Goal: Task Accomplishment & Management: Complete application form

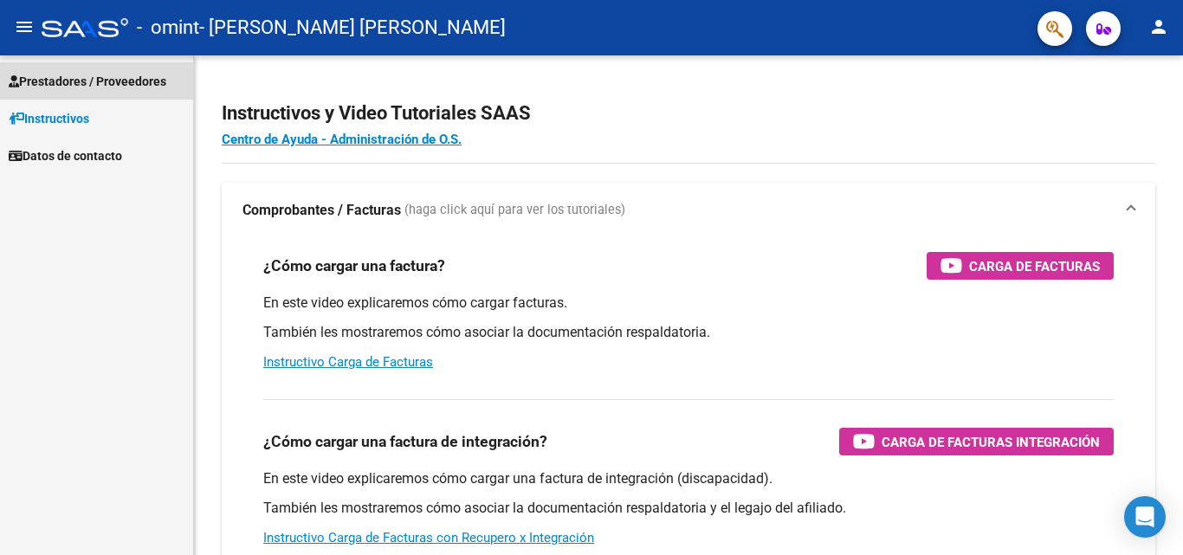
click at [105, 80] on span "Prestadores / Proveedores" at bounding box center [88, 81] width 158 height 19
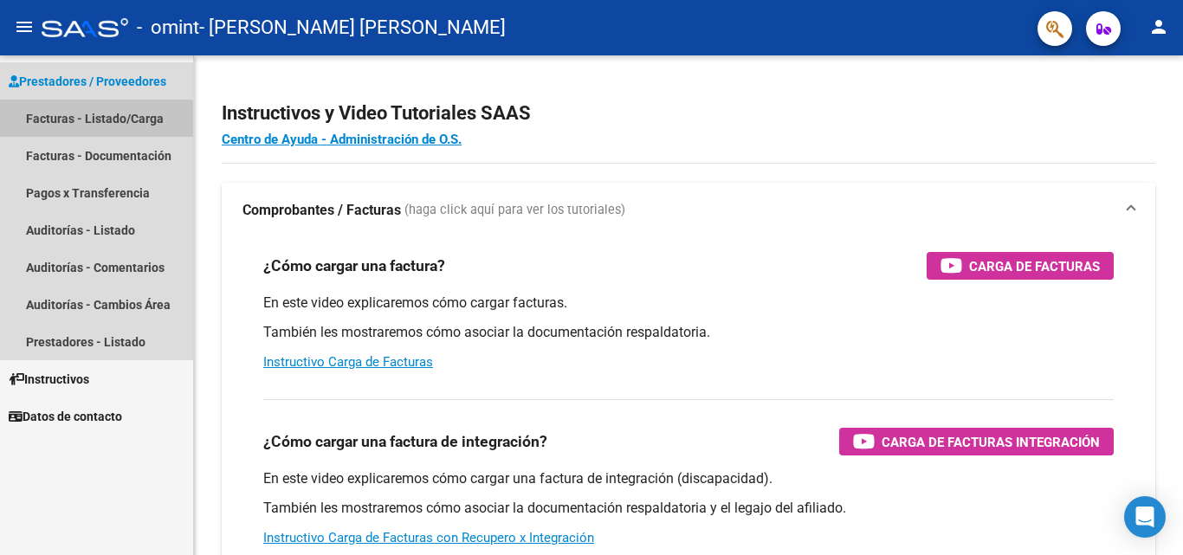
click at [96, 120] on link "Facturas - Listado/Carga" at bounding box center [96, 118] width 193 height 37
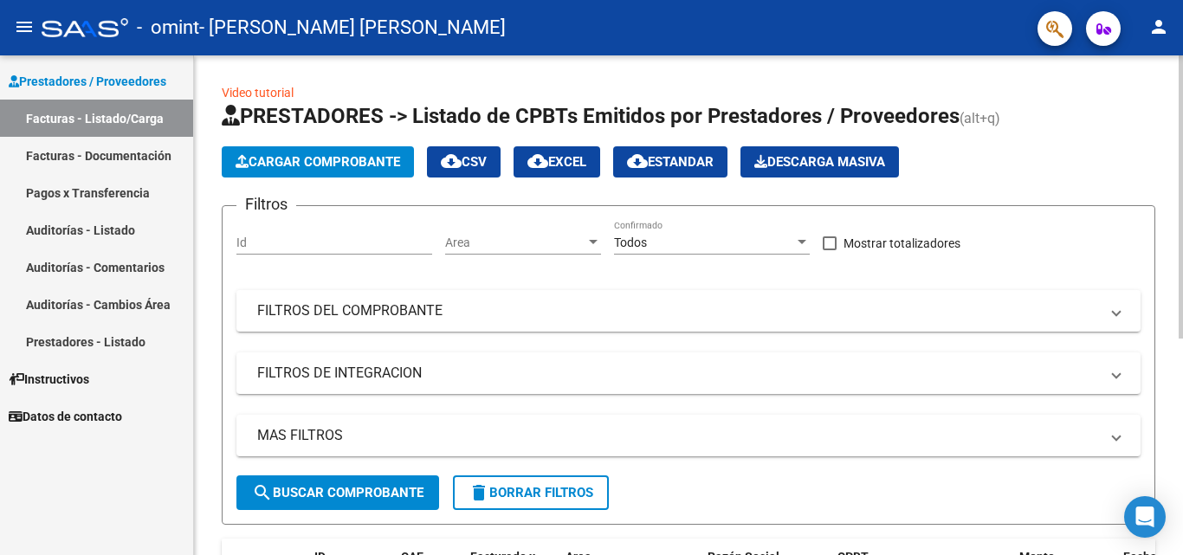
click at [353, 161] on span "Cargar Comprobante" at bounding box center [318, 162] width 165 height 16
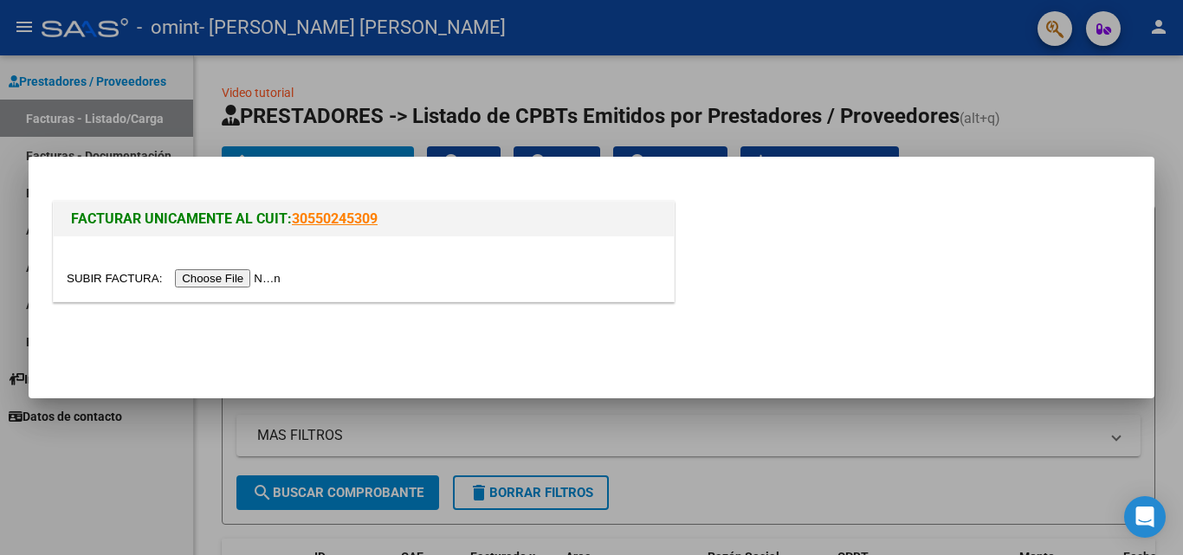
click at [253, 277] on input "file" at bounding box center [176, 278] width 219 height 18
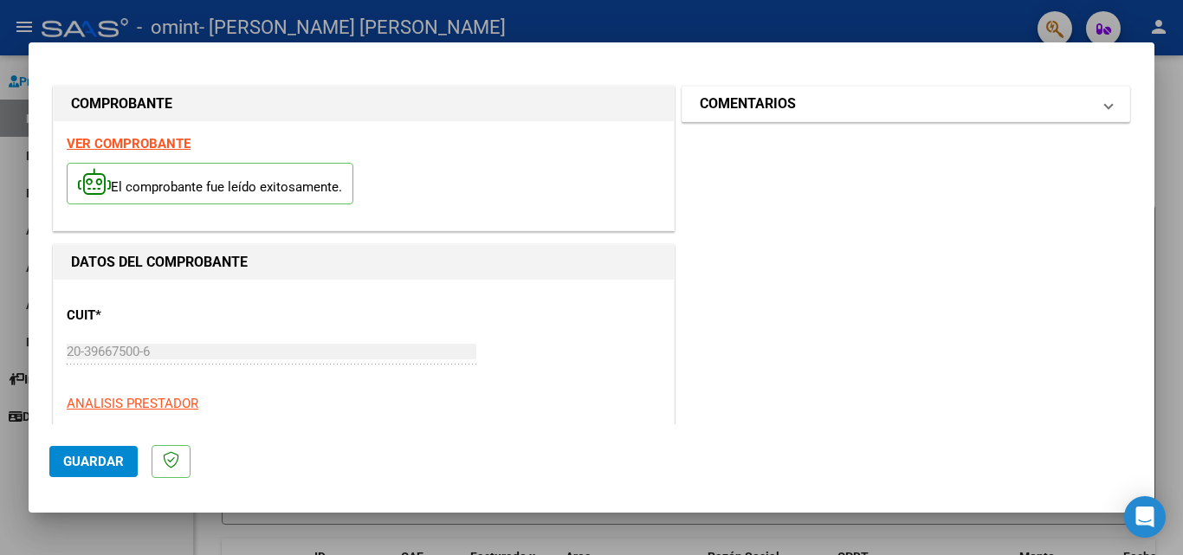
click at [871, 118] on mat-expansion-panel-header "COMENTARIOS" at bounding box center [906, 104] width 447 height 35
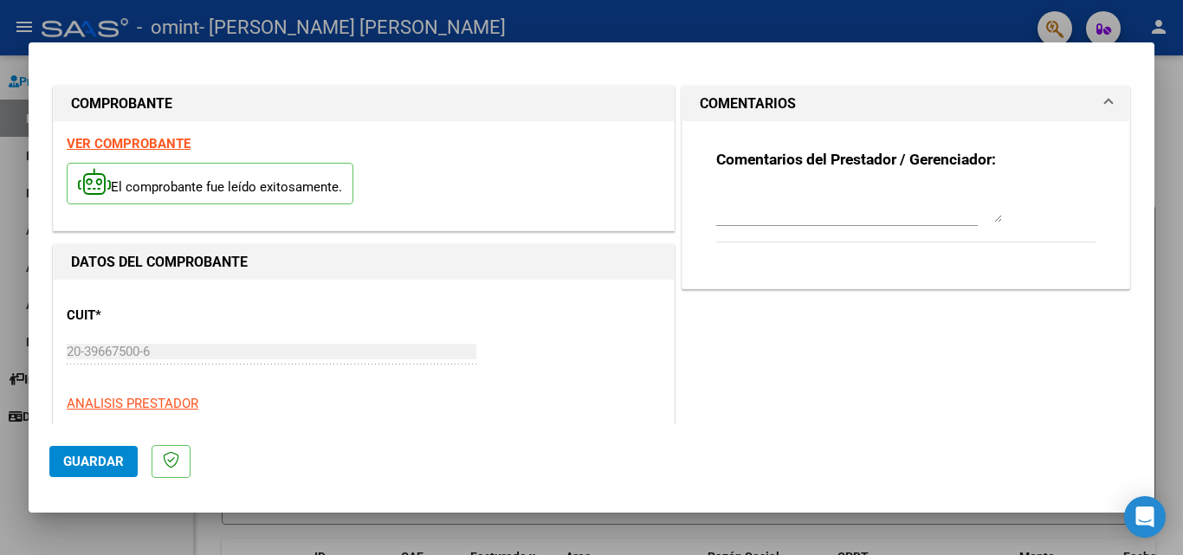
click at [871, 115] on mat-expansion-panel-header "COMENTARIOS" at bounding box center [906, 104] width 447 height 35
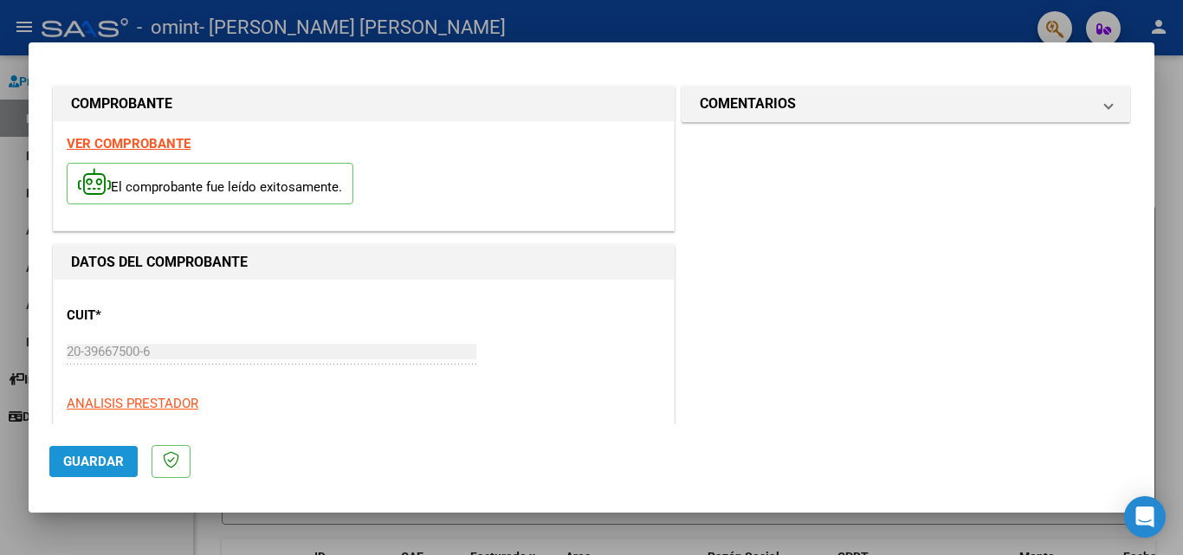
click at [88, 466] on span "Guardar" at bounding box center [93, 462] width 61 height 16
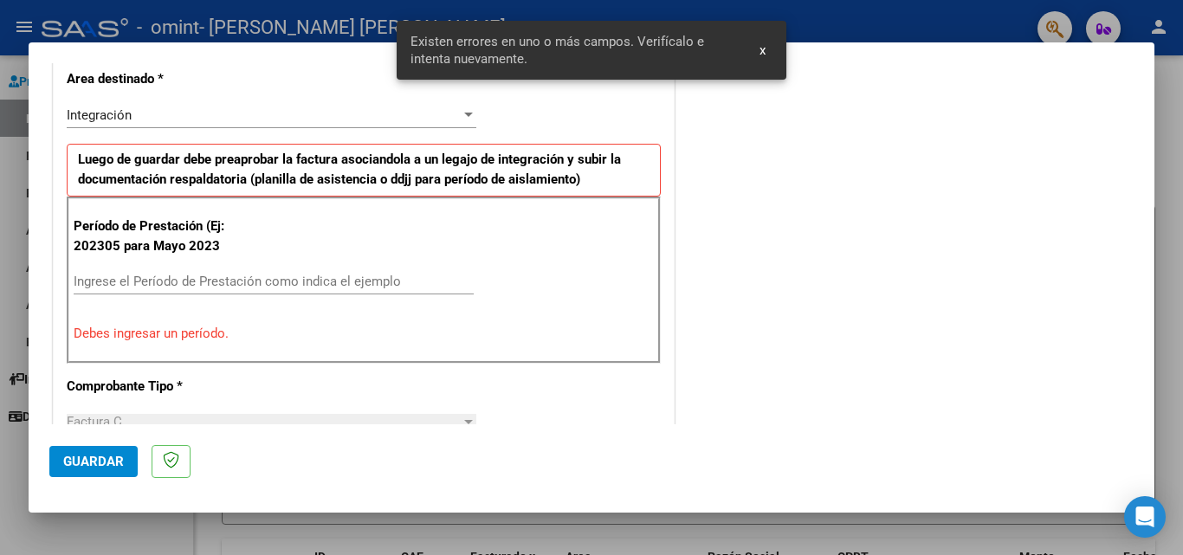
scroll to position [391, 0]
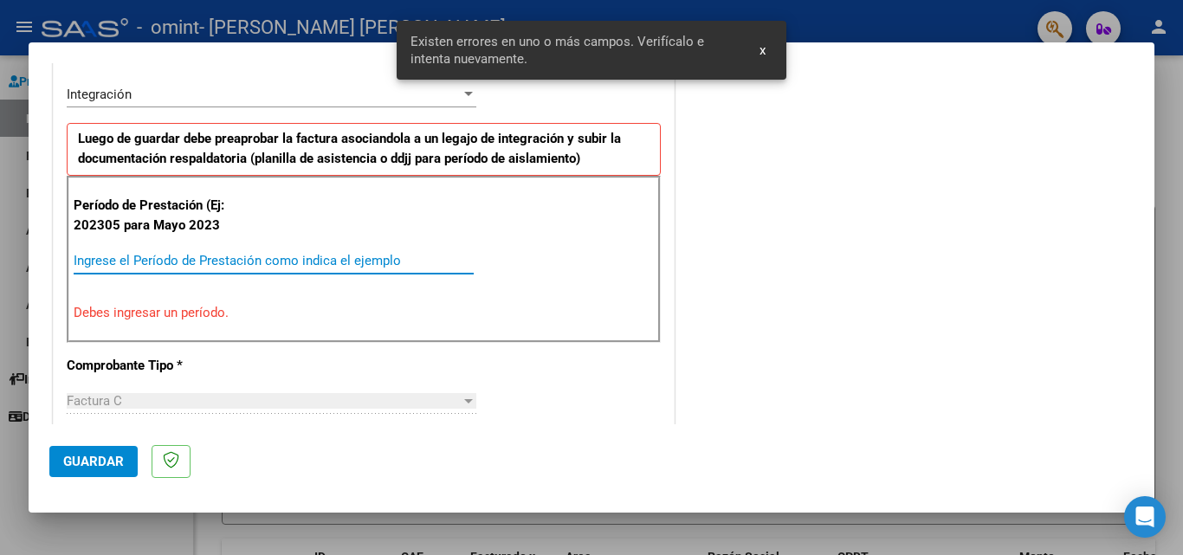
click at [258, 260] on input "Ingrese el Período de Prestación como indica el ejemplo" at bounding box center [274, 261] width 400 height 16
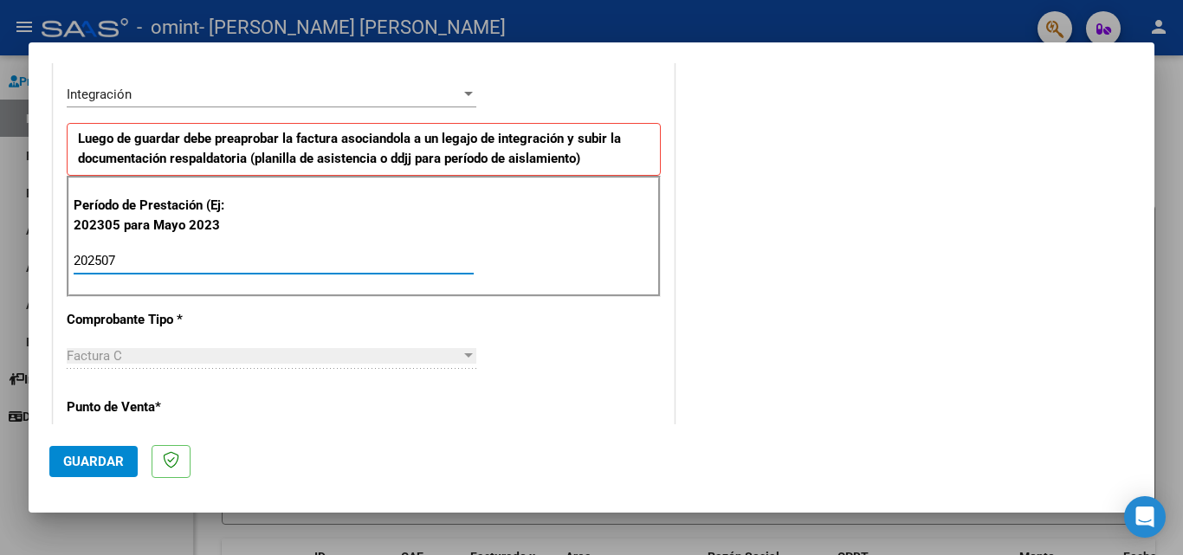
type input "202507"
click at [445, 398] on div "CUIT * 20-39667500-6 Ingresar CUIT ANALISIS PRESTADOR Area destinado * Integrac…" at bounding box center [364, 524] width 620 height 1271
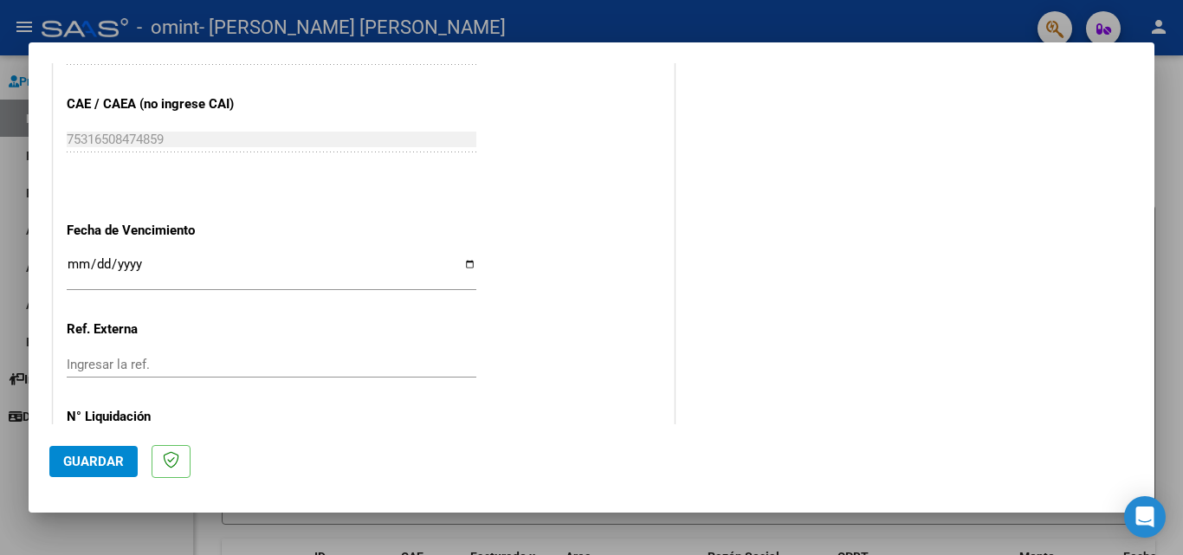
scroll to position [1130, 0]
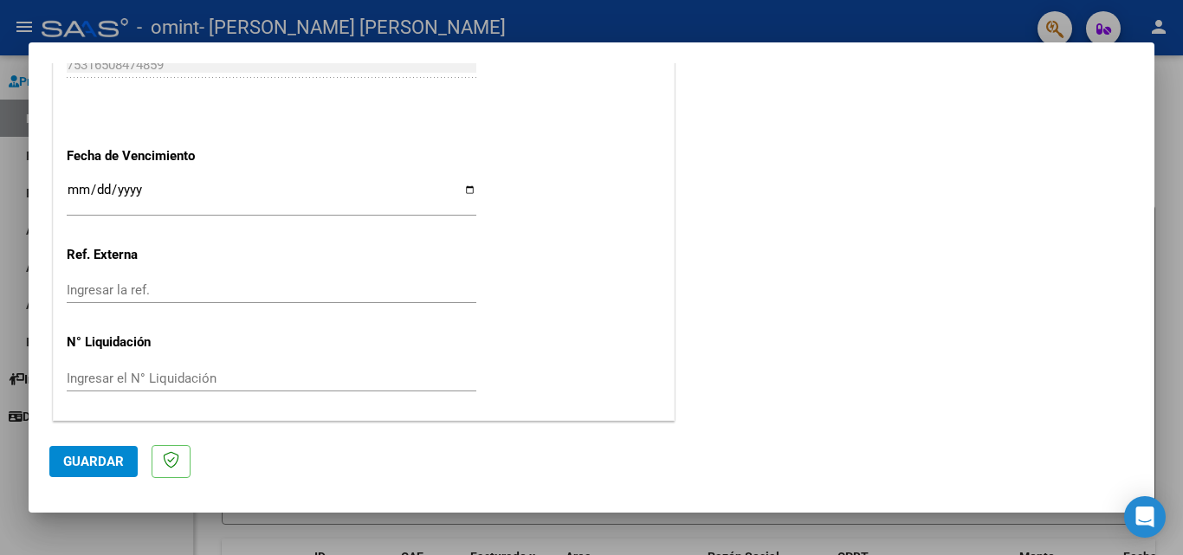
click at [81, 463] on span "Guardar" at bounding box center [93, 462] width 61 height 16
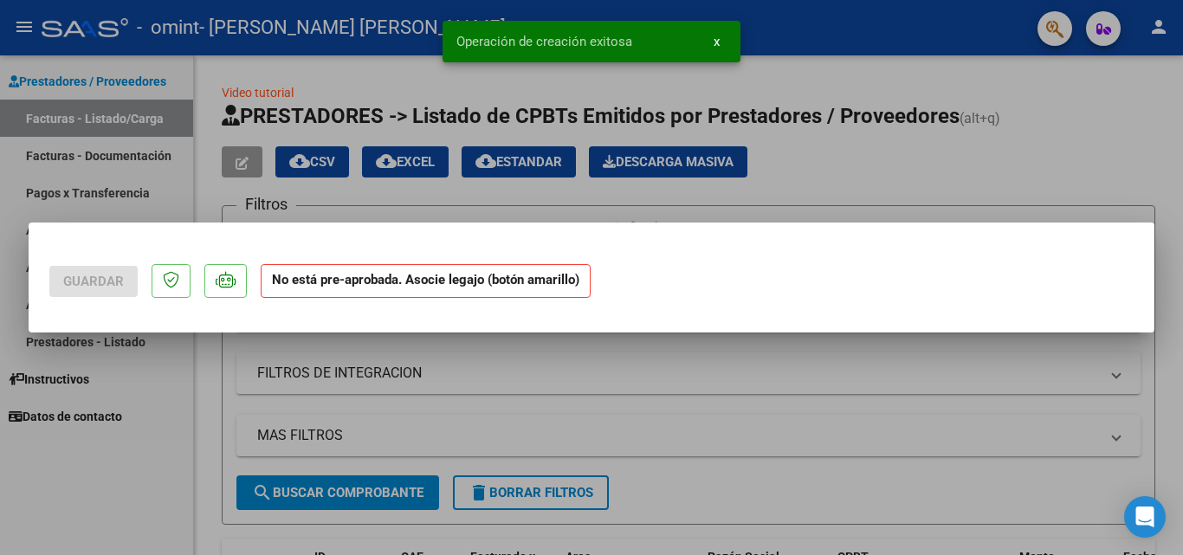
scroll to position [0, 0]
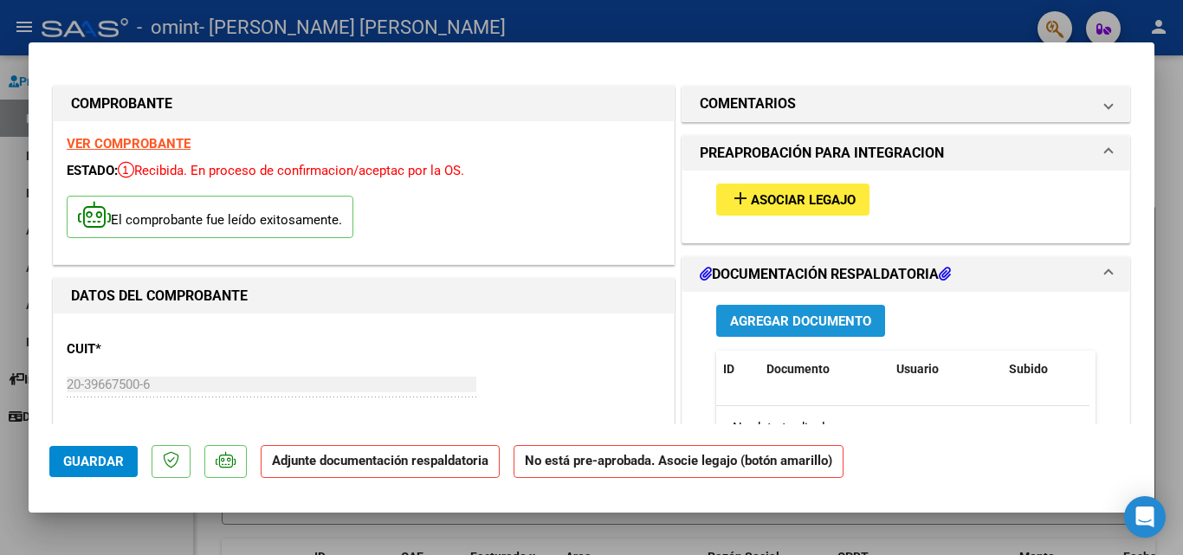
click at [783, 322] on span "Agregar Documento" at bounding box center [800, 322] width 141 height 16
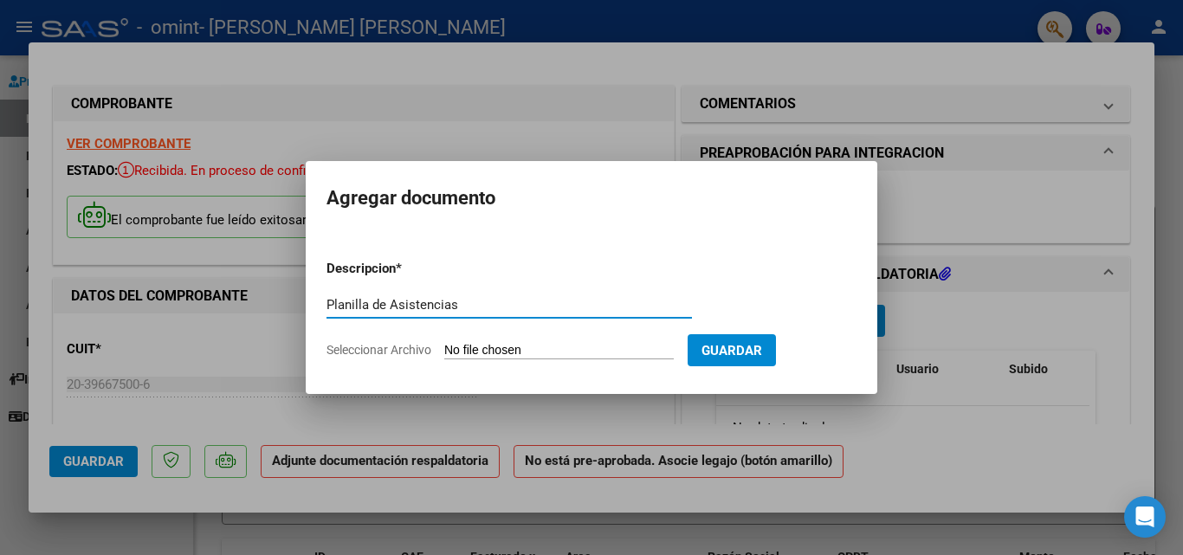
type input "Planilla de Asistencias"
click at [513, 349] on input "Seleccionar Archivo" at bounding box center [559, 351] width 230 height 16
type input "C:\fakepath\CamScanner [DATE] 23.04.pdf"
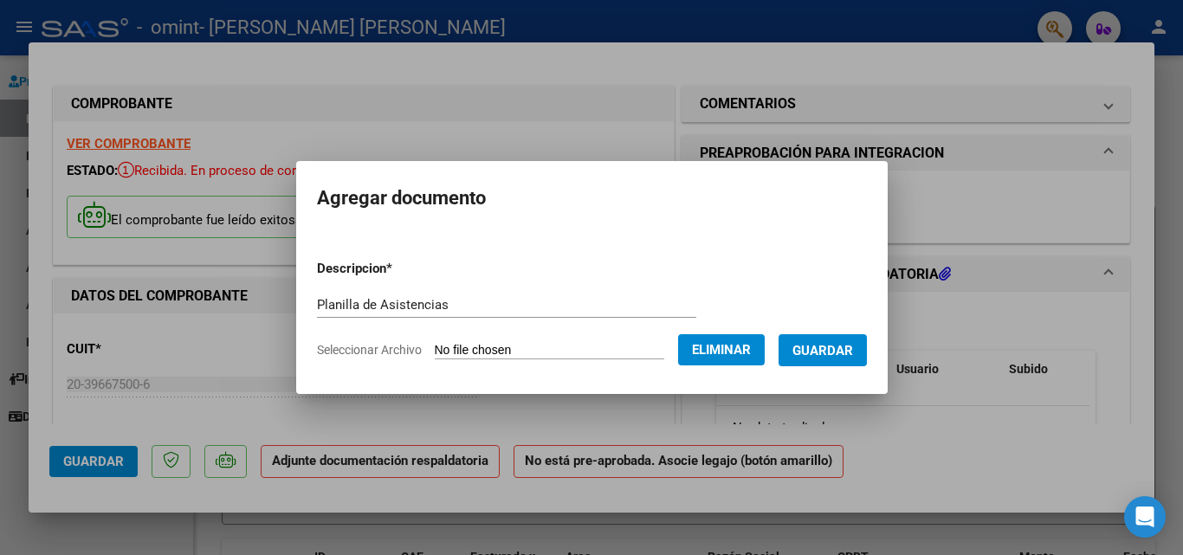
click at [851, 354] on span "Guardar" at bounding box center [823, 351] width 61 height 16
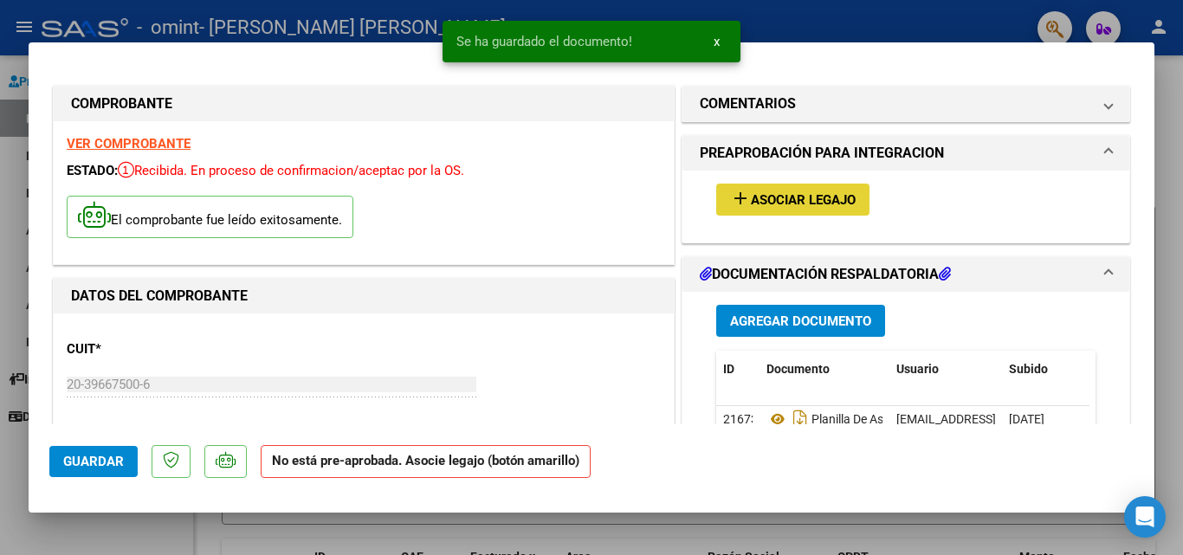
click at [825, 197] on span "Asociar Legajo" at bounding box center [803, 200] width 105 height 16
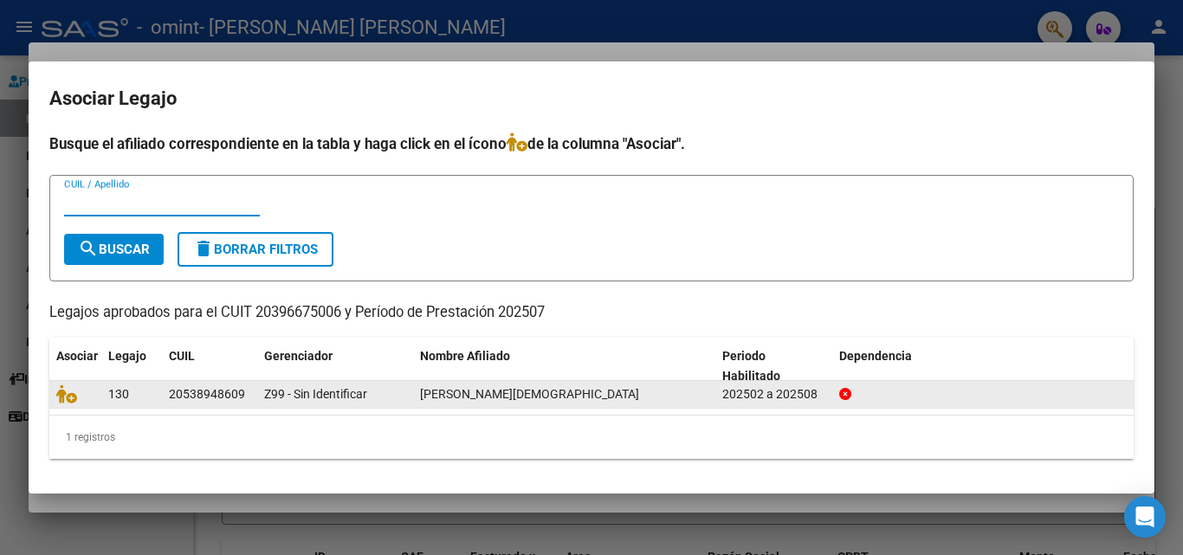
click at [855, 397] on div at bounding box center [983, 395] width 288 height 20
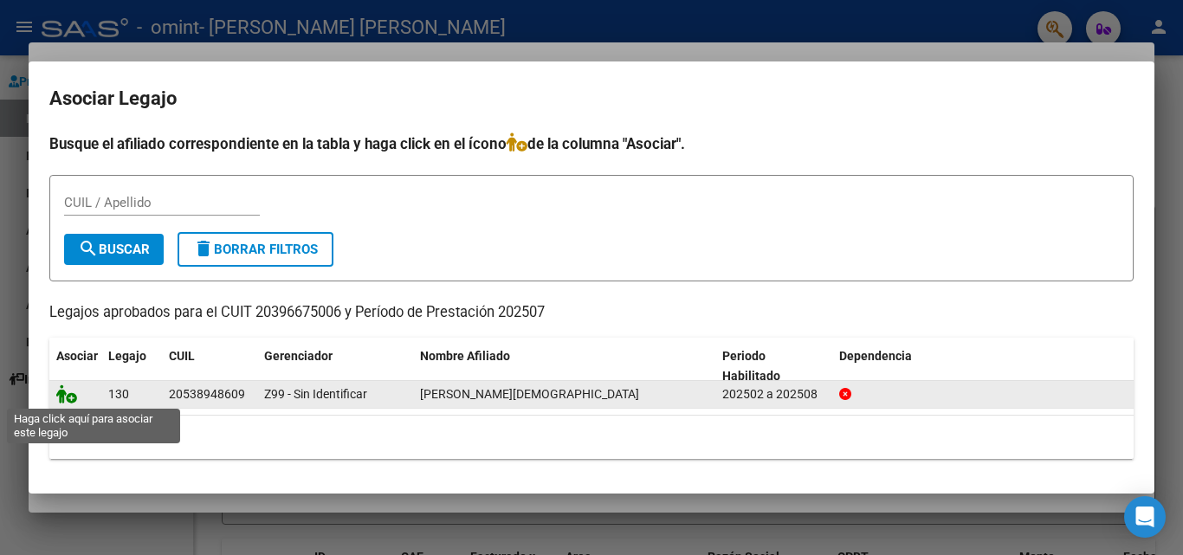
click at [64, 398] on icon at bounding box center [66, 394] width 21 height 19
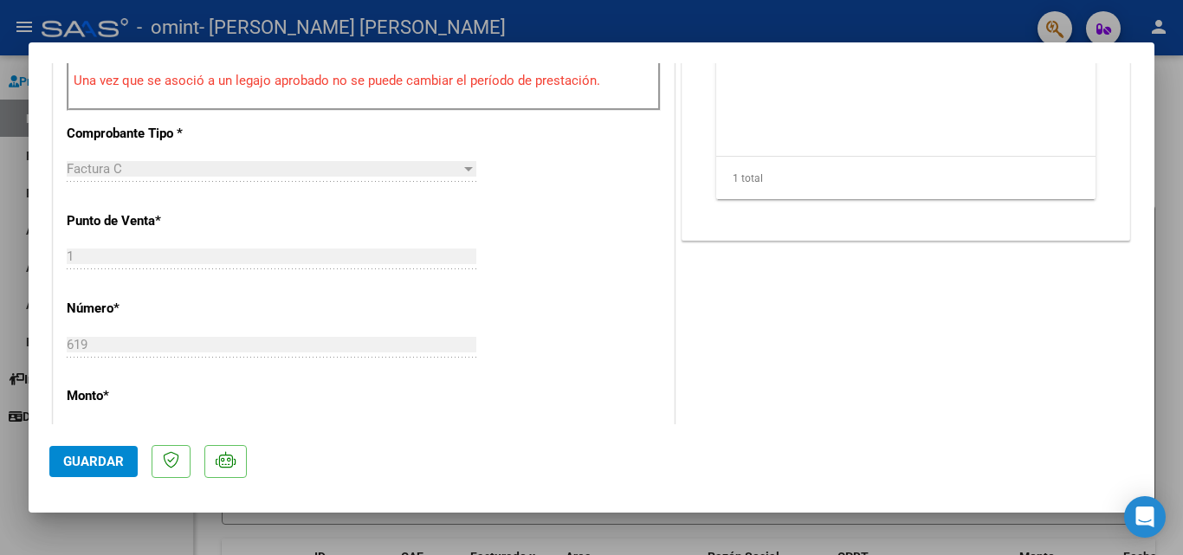
scroll to position [701, 0]
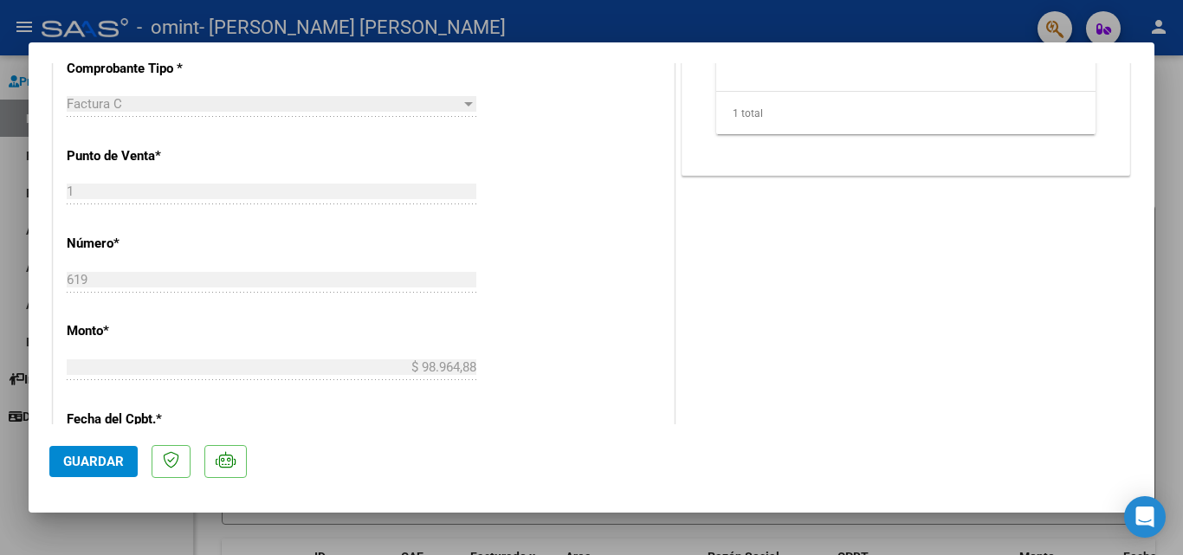
click at [89, 457] on span "Guardar" at bounding box center [93, 462] width 61 height 16
